Goal: Information Seeking & Learning: Find specific fact

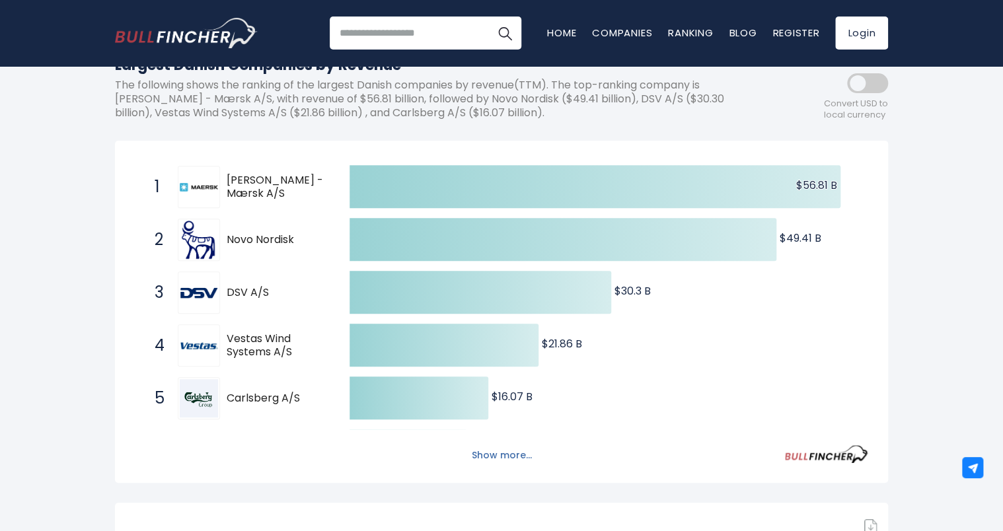
drag, startPoint x: 494, startPoint y: 459, endPoint x: 484, endPoint y: 458, distance: 10.0
click at [484, 458] on button "Show more..." at bounding box center [502, 456] width 76 height 22
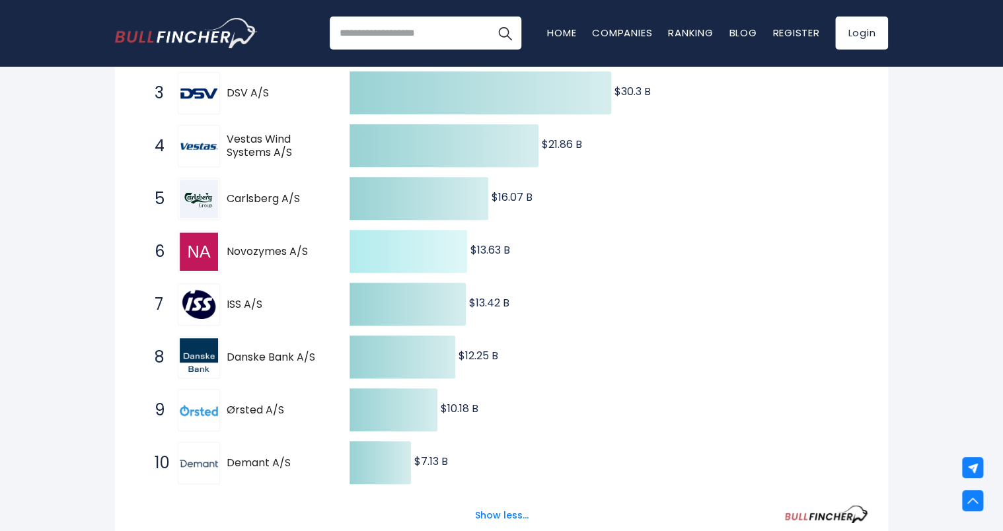
scroll to position [502, 0]
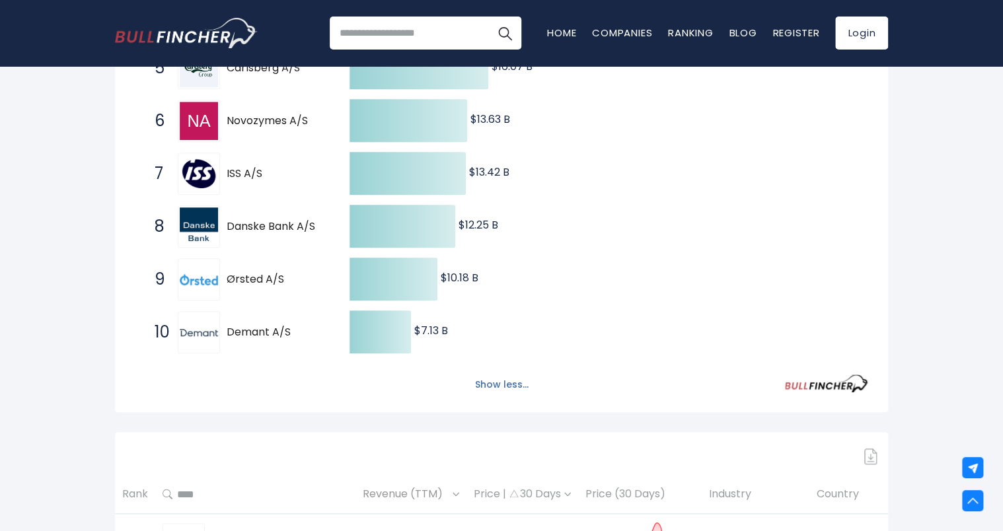
click at [478, 387] on button "Show less..." at bounding box center [501, 385] width 69 height 22
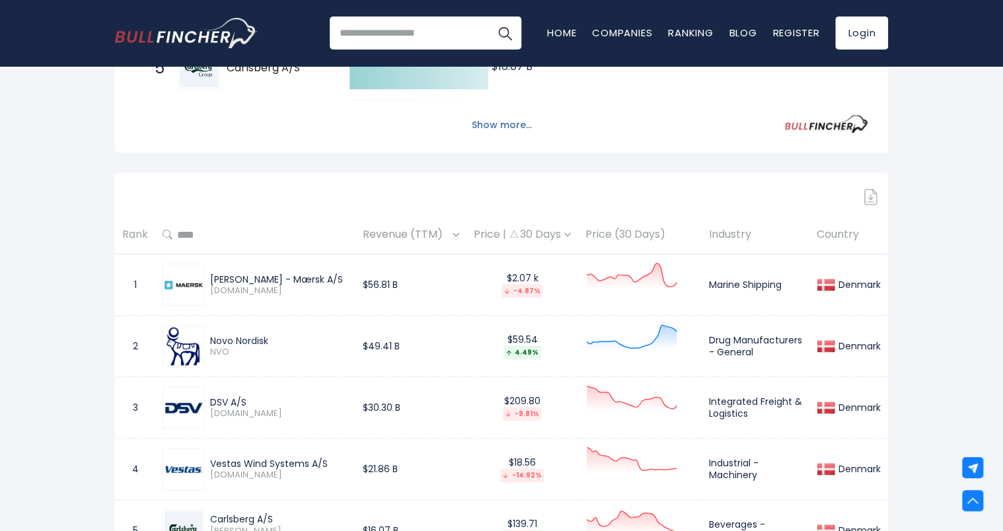
click at [497, 128] on button "Show more..." at bounding box center [502, 125] width 76 height 22
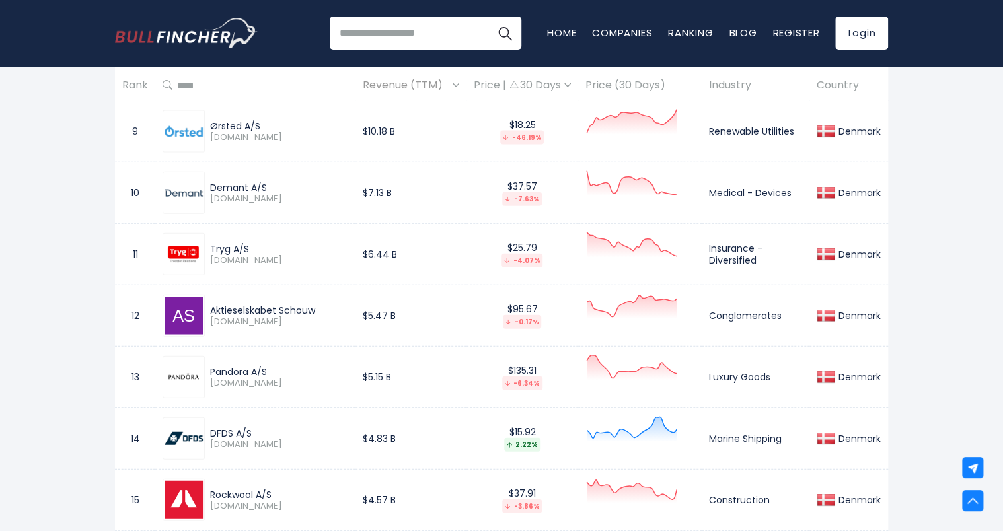
scroll to position [1407, 0]
click at [263, 307] on div "Aktieselskabet Schouw" at bounding box center [279, 310] width 138 height 12
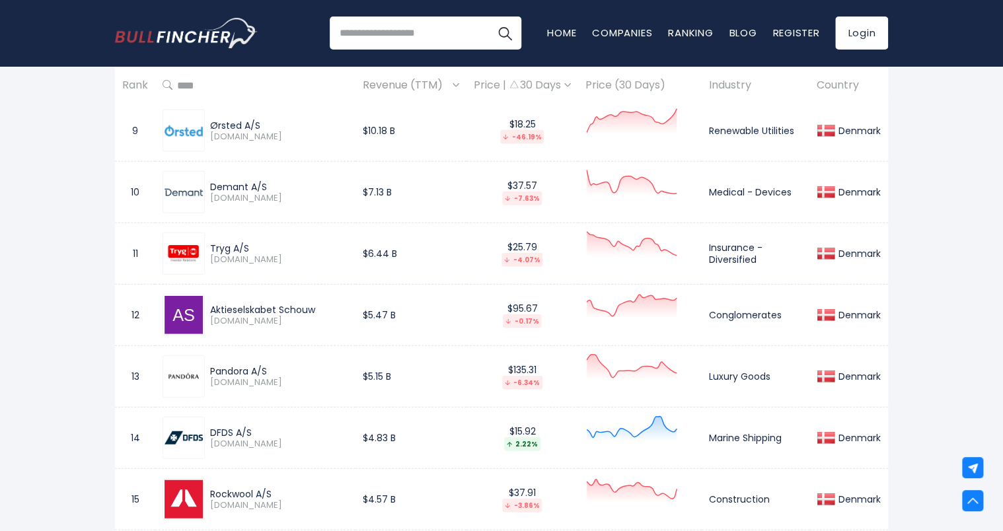
click at [263, 307] on div "Aktieselskabet Schouw" at bounding box center [279, 310] width 138 height 12
copy div "Aktieselskabet Schouw"
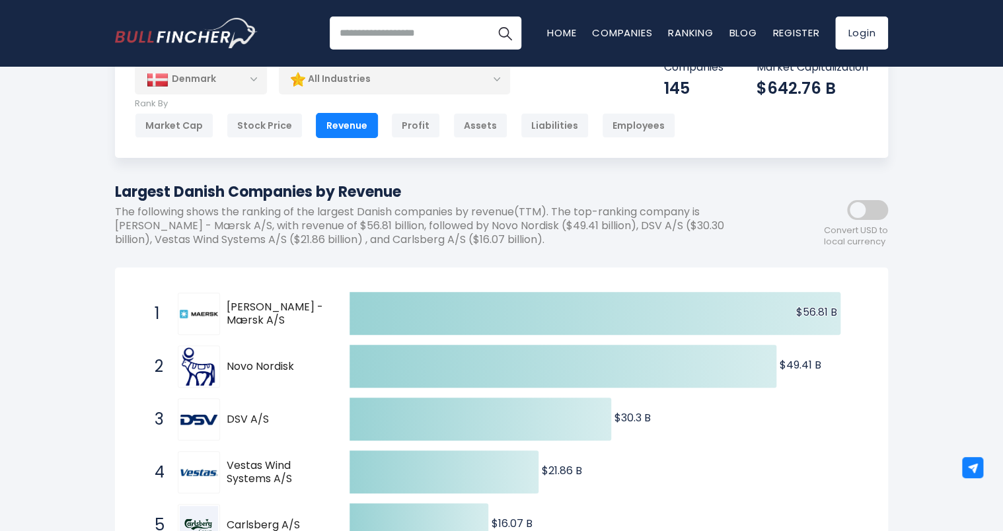
scroll to position [0, 0]
